Goal: Find contact information: Find contact information

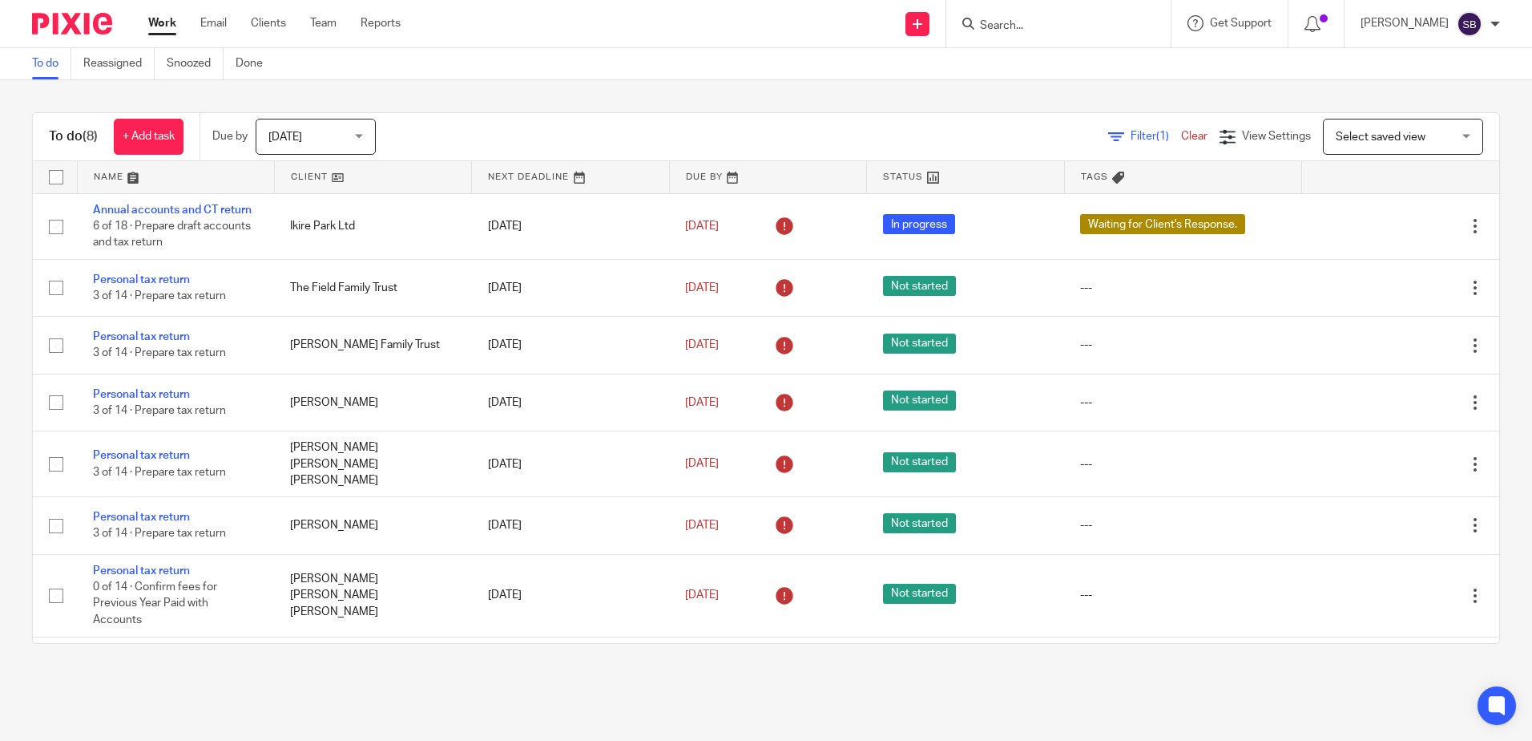
click at [75, 21] on img at bounding box center [72, 24] width 80 height 22
click at [1042, 34] on div at bounding box center [1058, 23] width 224 height 47
click at [1037, 28] on input "Search" at bounding box center [1051, 26] width 144 height 14
type input "burak"
click at [1045, 57] on link at bounding box center [1094, 68] width 238 height 37
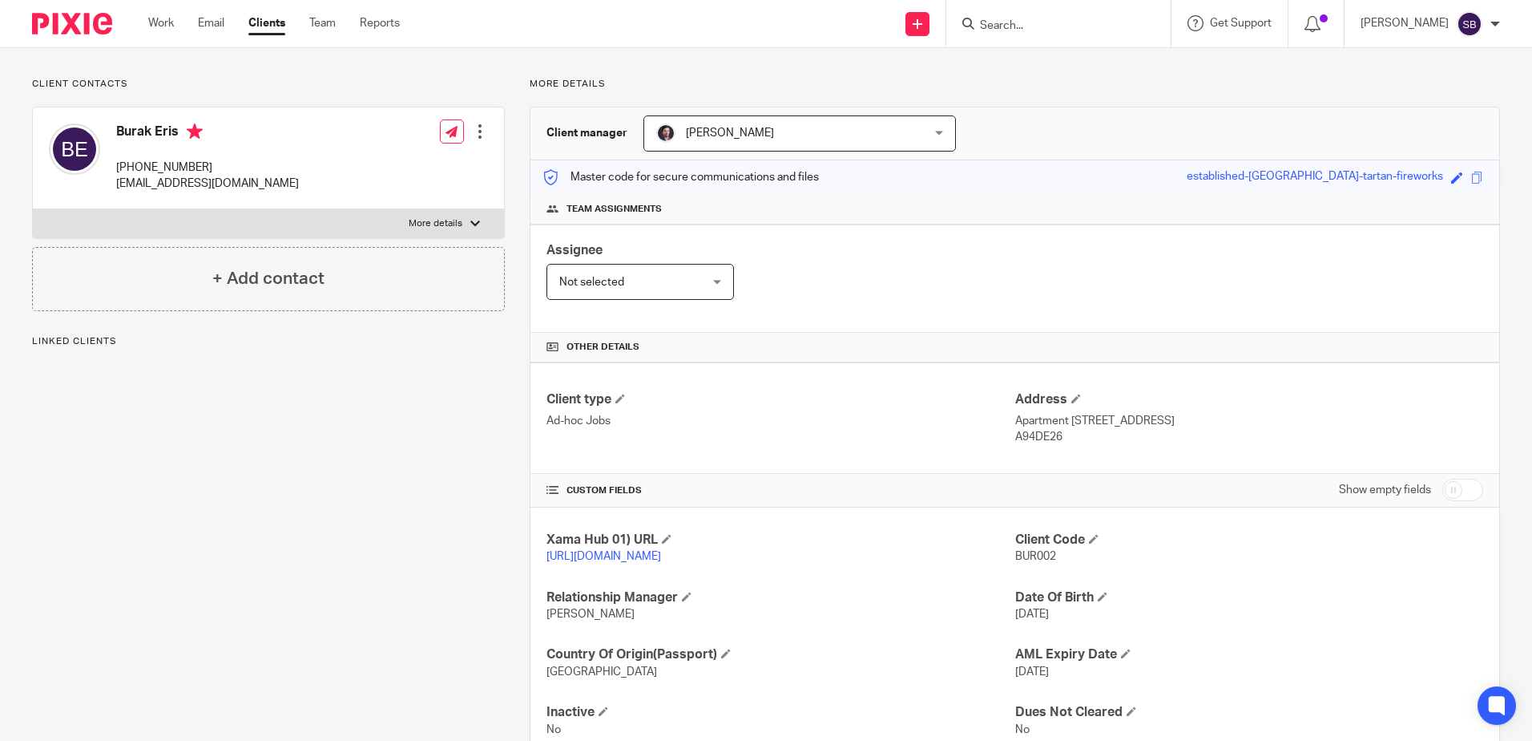
scroll to position [2, 0]
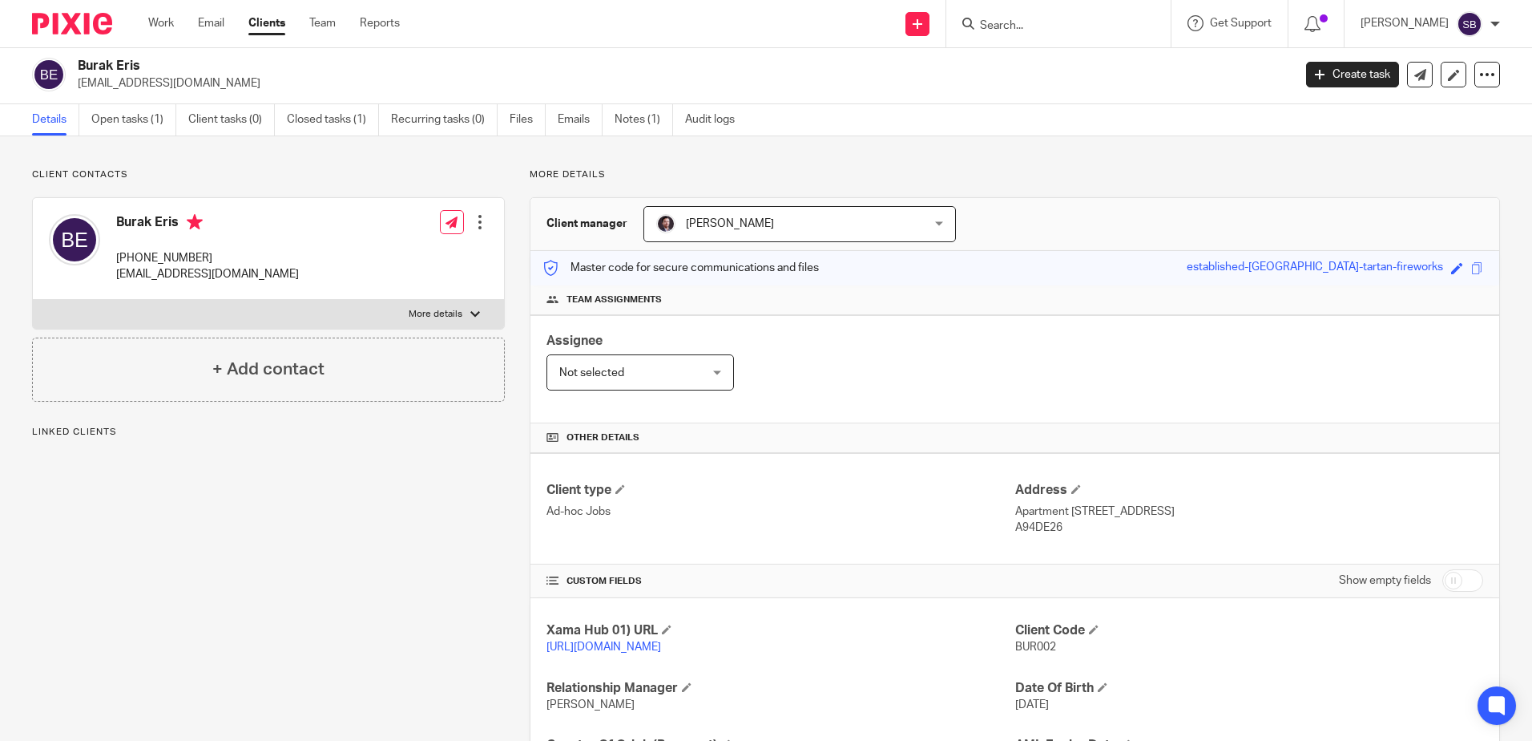
click at [216, 268] on p "bur_cypr@hotmail.com" at bounding box center [207, 274] width 183 height 16
copy div "bur_cypr@hotmail.com"
